Goal: Check status

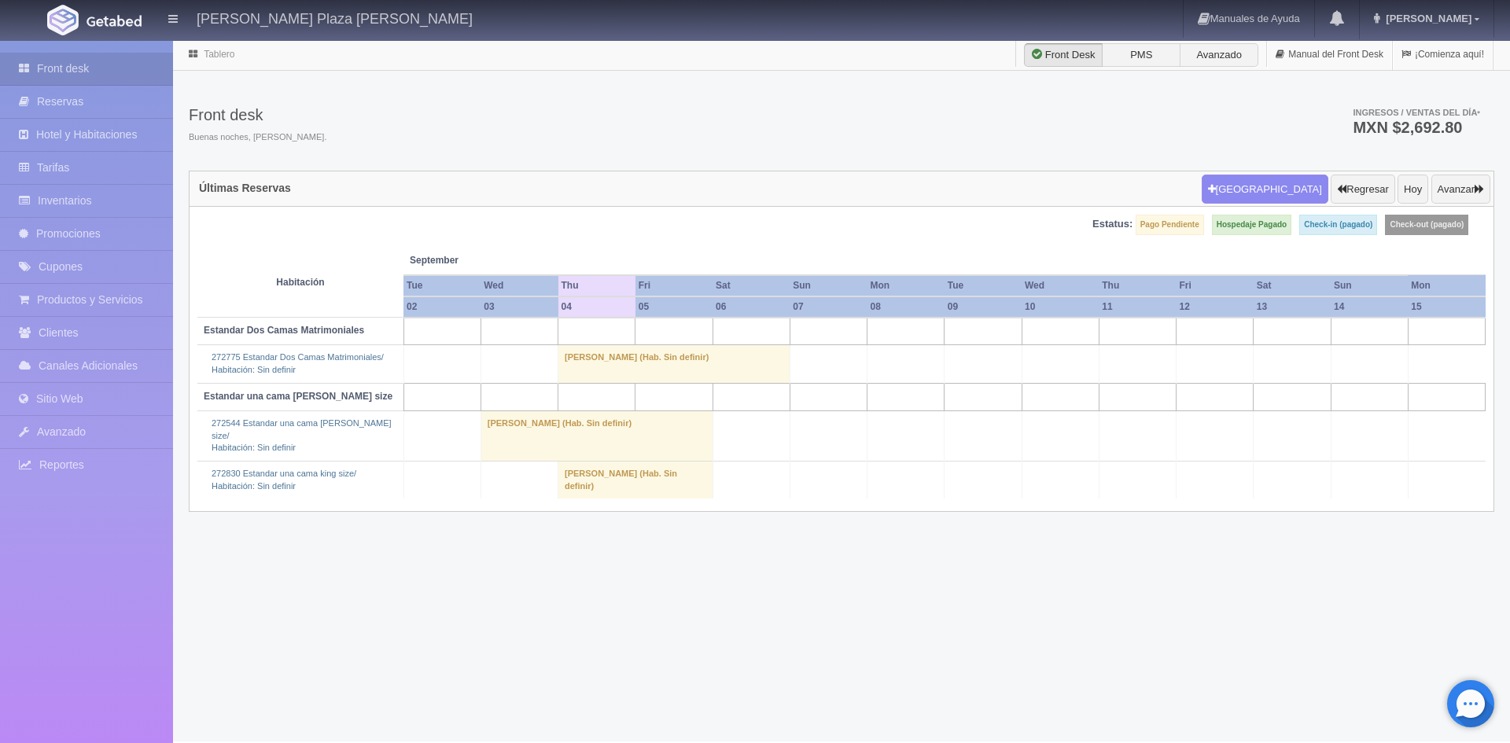
click at [619, 466] on td "[PERSON_NAME] (Hab. Sin definir)" at bounding box center [636, 480] width 155 height 38
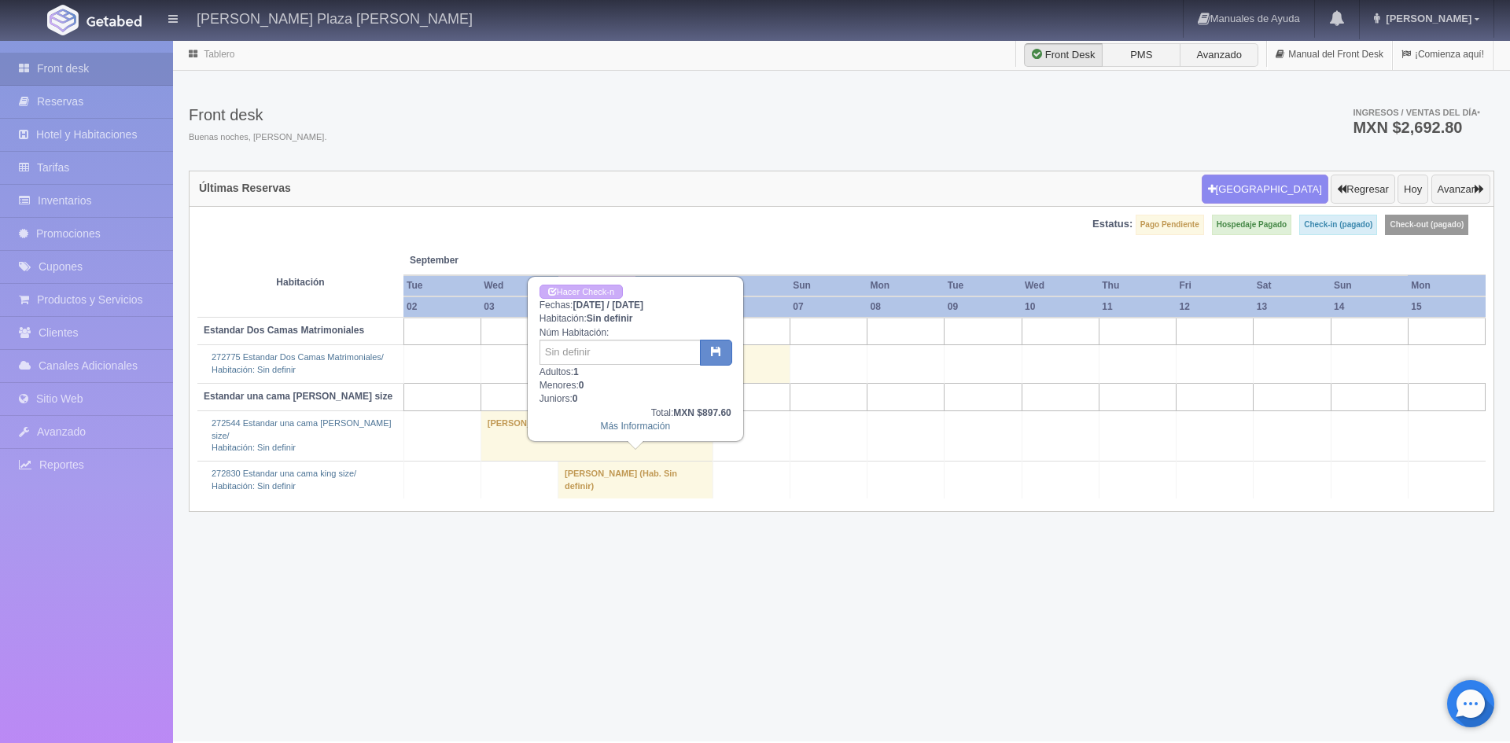
click at [643, 465] on td "[PERSON_NAME] (Hab. Sin definir)" at bounding box center [636, 480] width 155 height 38
click at [626, 477] on td "[PERSON_NAME] (Hab. Sin definir)" at bounding box center [636, 480] width 155 height 38
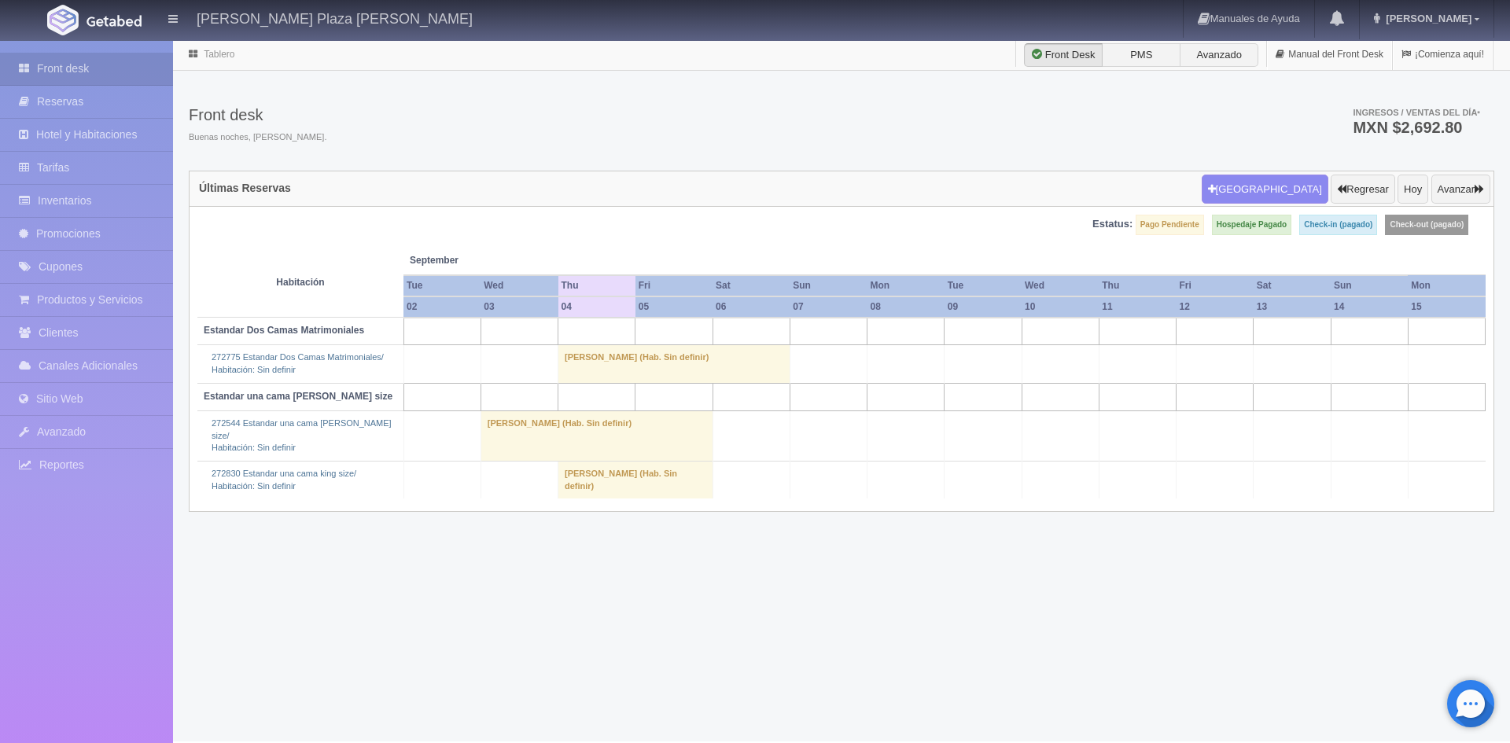
click at [585, 477] on td "[PERSON_NAME] (Hab. Sin definir)" at bounding box center [636, 480] width 155 height 38
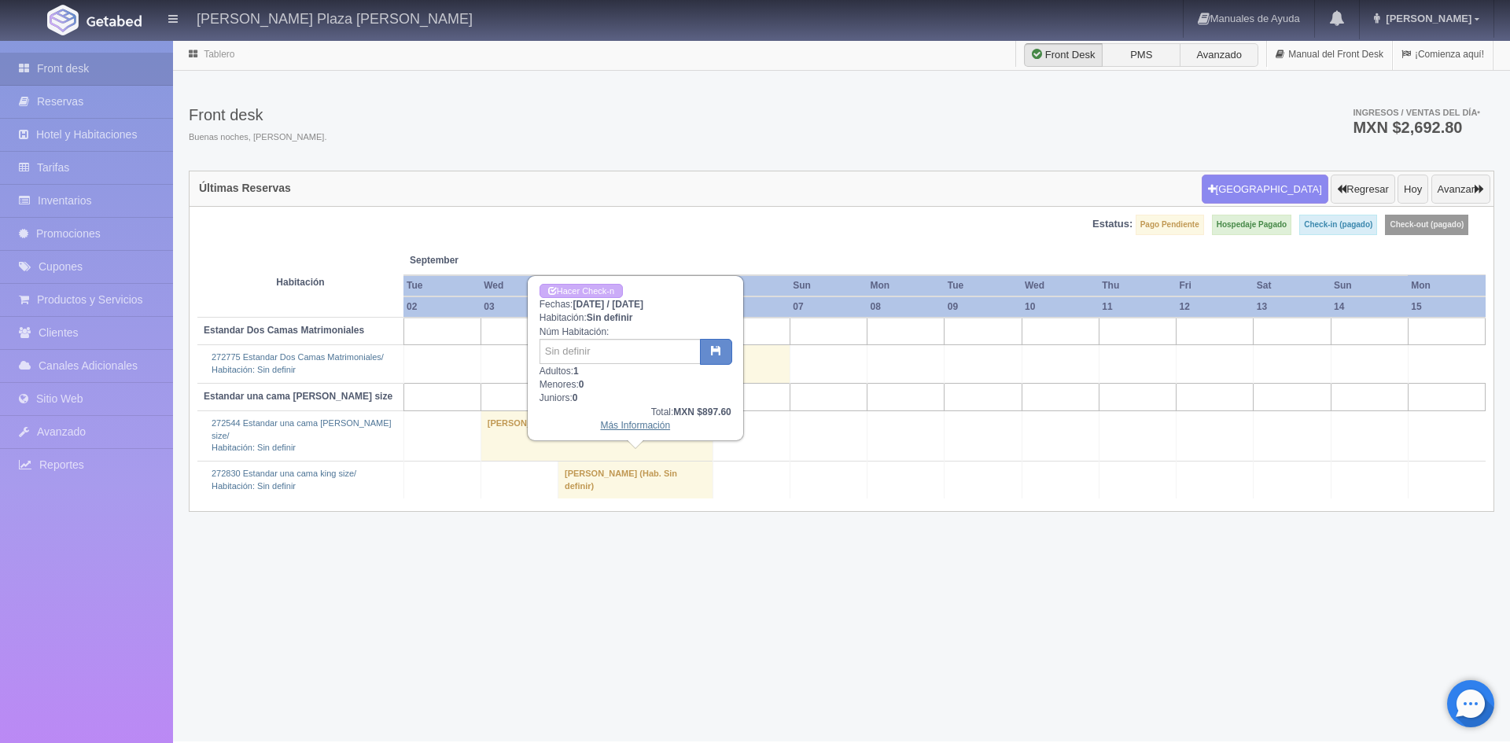
click at [645, 423] on link "Más Información" at bounding box center [635, 425] width 70 height 11
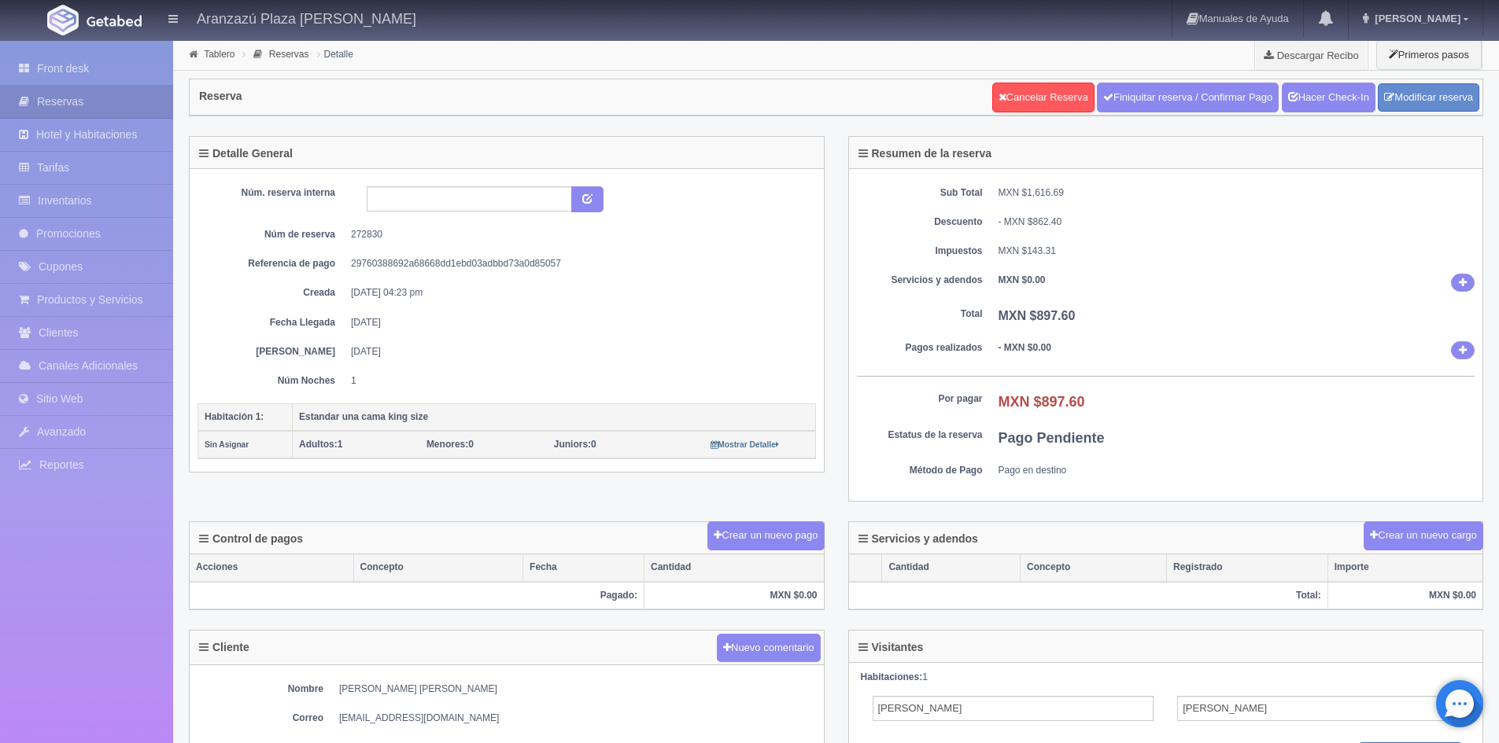
click at [79, 19] on picture at bounding box center [62, 19] width 39 height 39
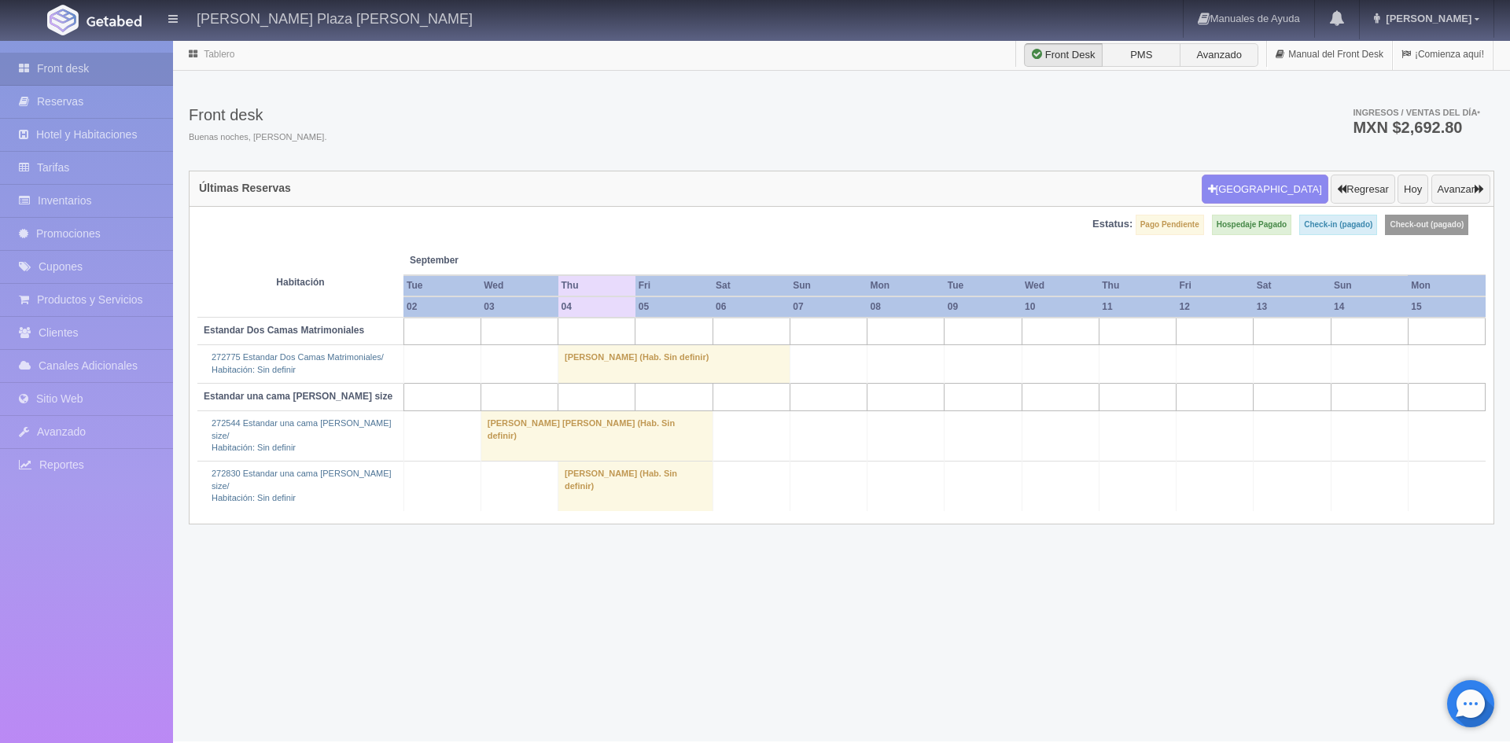
click at [649, 356] on td "[PERSON_NAME] (Hab. Sin definir)" at bounding box center [675, 364] width 232 height 38
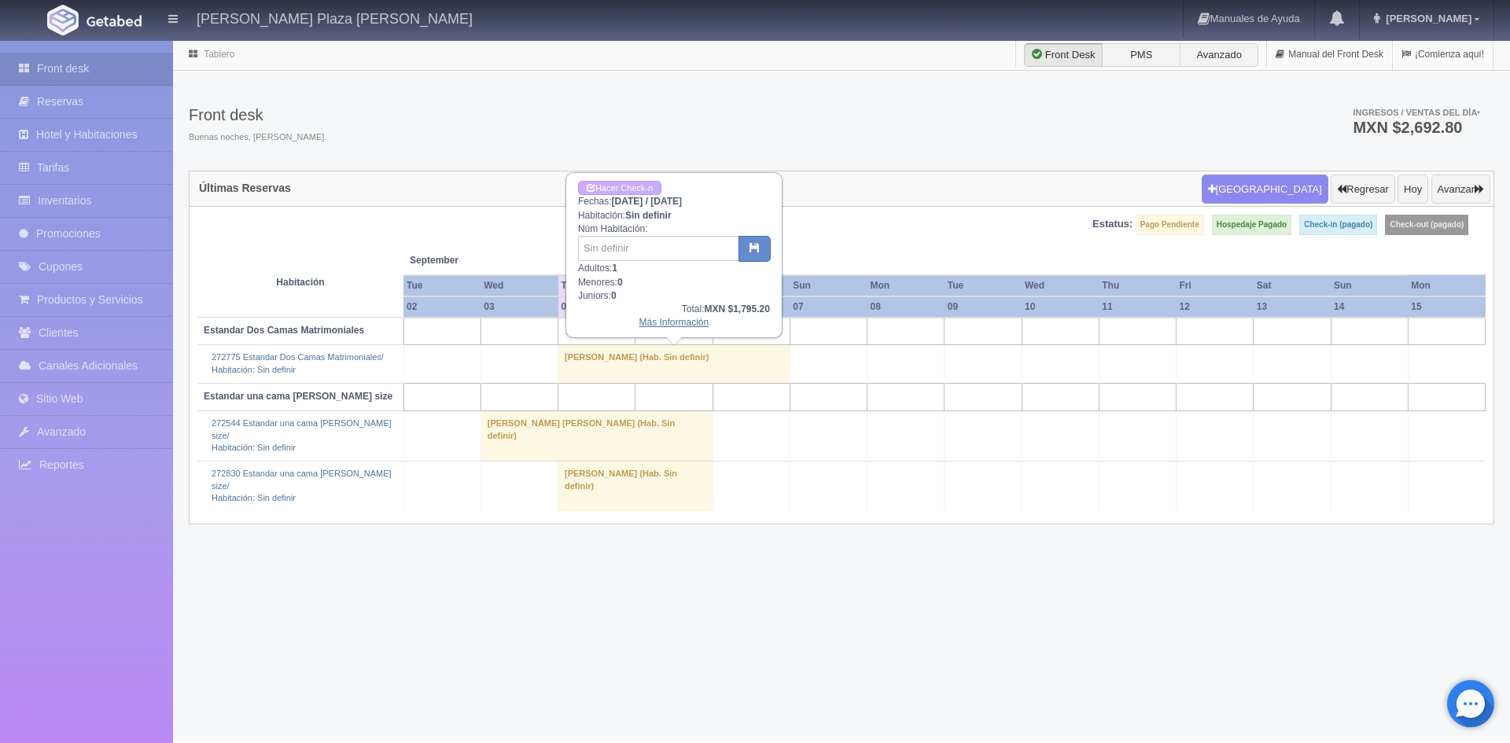
click at [689, 323] on link "Más Información" at bounding box center [675, 322] width 70 height 11
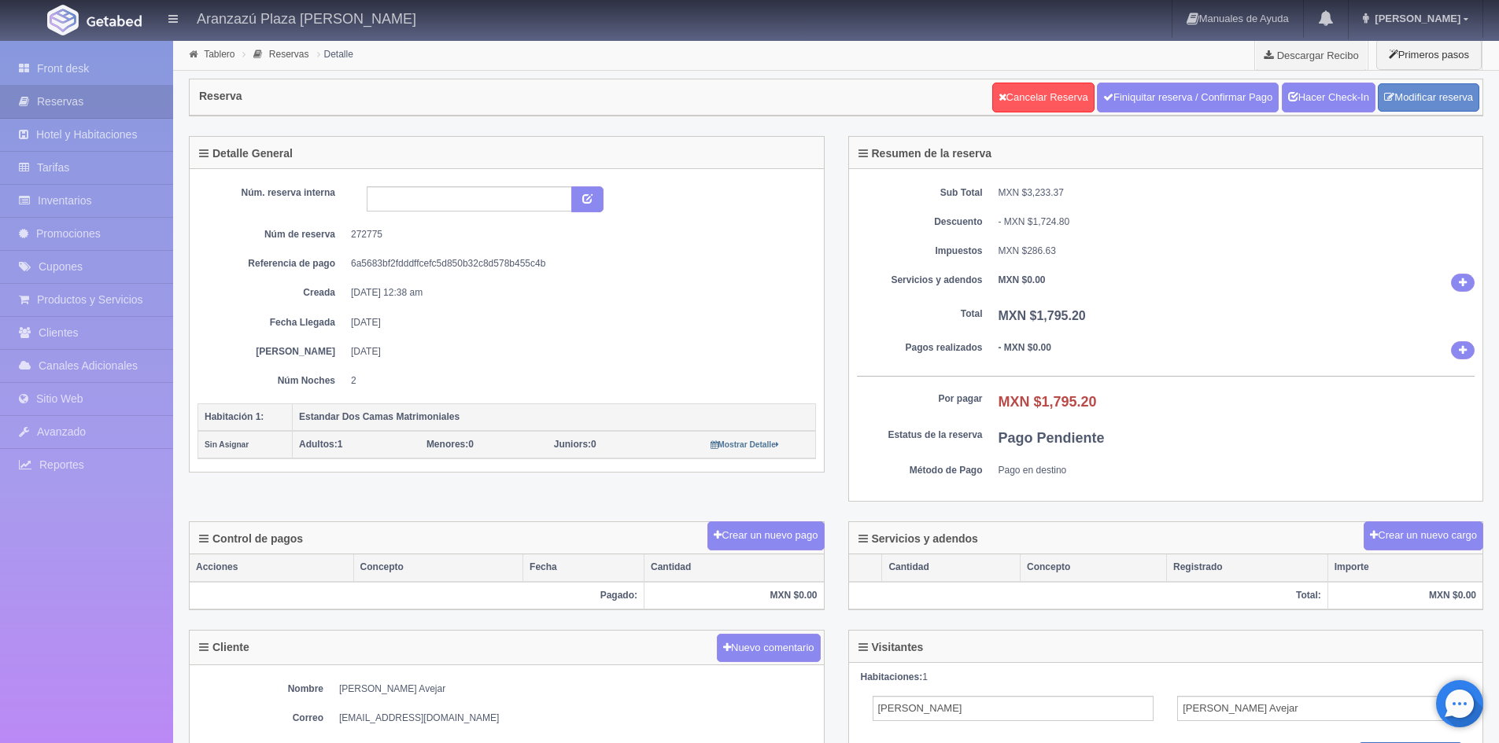
drag, startPoint x: 344, startPoint y: 446, endPoint x: 334, endPoint y: 444, distance: 10.5
click at [334, 444] on span "Adultos: 1" at bounding box center [320, 444] width 43 height 11
click at [370, 372] on div "Núm. reserva interna Núm de reserva 272775 Referencia de pago 6a5683bf2fdddffce…" at bounding box center [506, 286] width 618 height 201
